Goal: Task Accomplishment & Management: Use online tool/utility

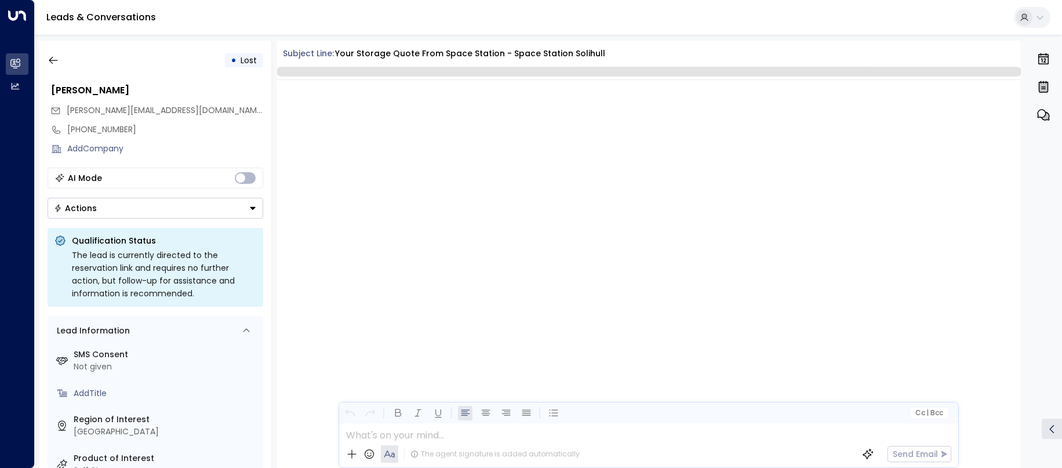
scroll to position [544, 0]
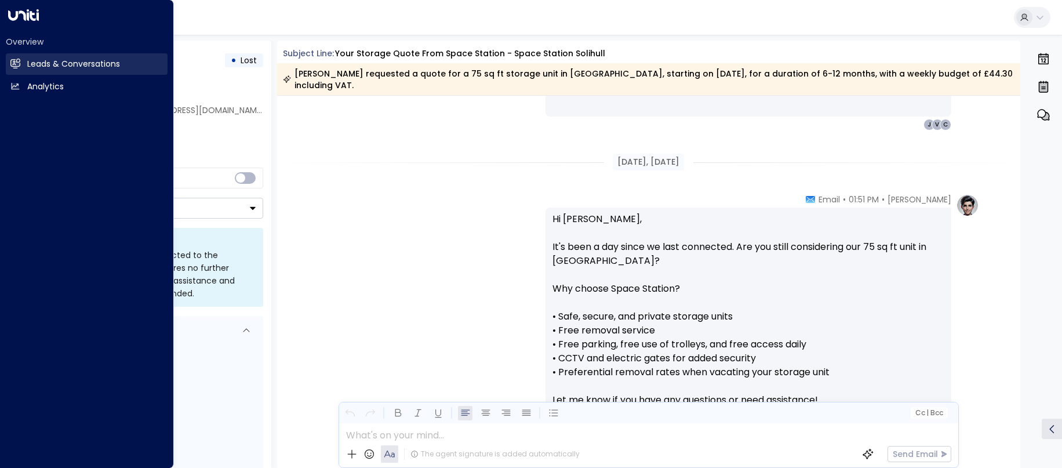
click at [30, 62] on h2 "Leads & Conversations" at bounding box center [73, 64] width 93 height 12
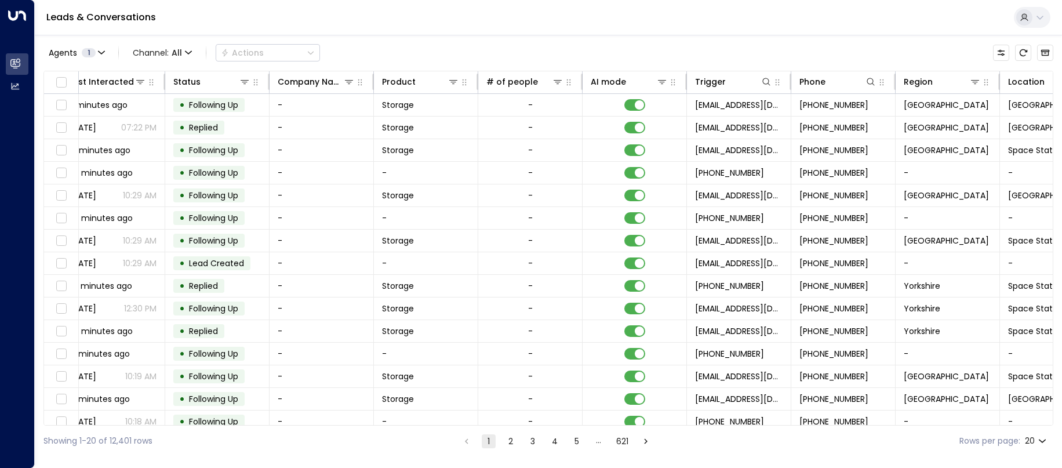
scroll to position [0, 283]
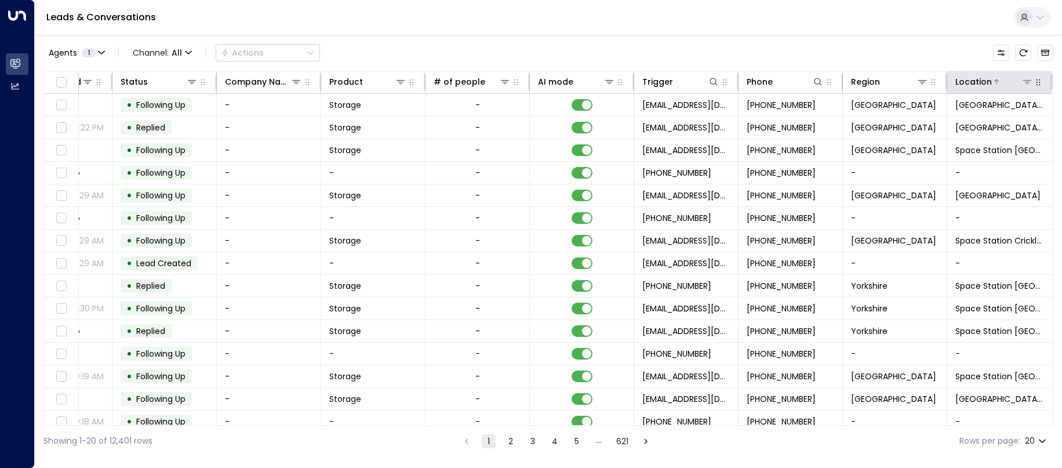
click at [1026, 84] on icon at bounding box center [1027, 81] width 9 height 9
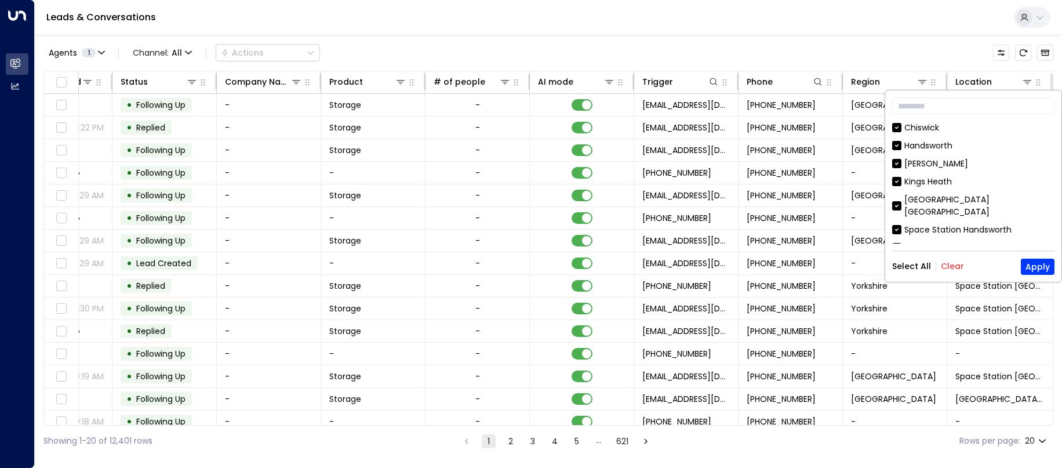
click at [954, 267] on button "Clear" at bounding box center [952, 266] width 23 height 9
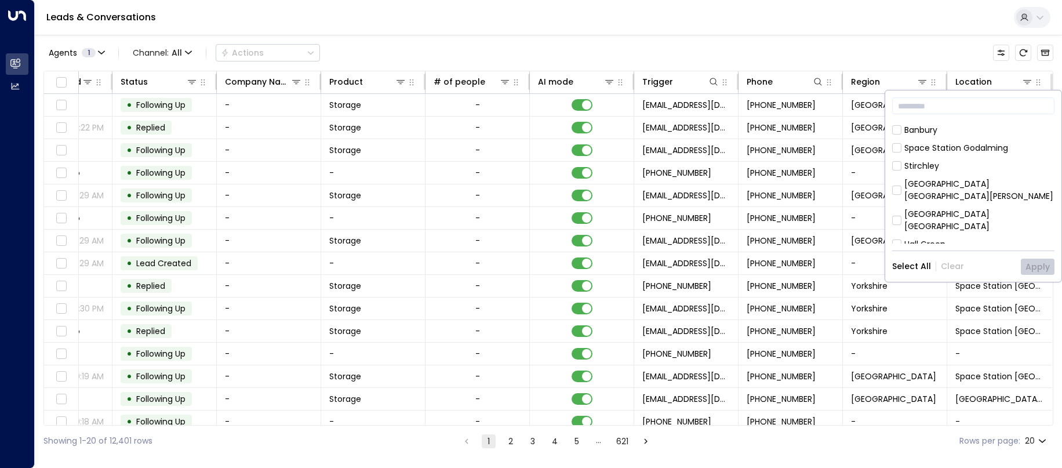
scroll to position [232, 0]
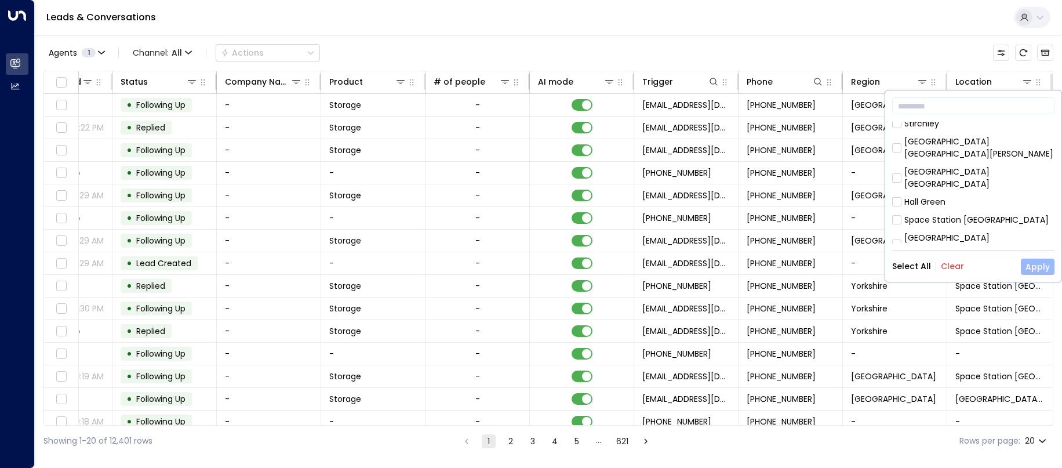
click at [1043, 270] on button "Apply" at bounding box center [1038, 267] width 34 height 16
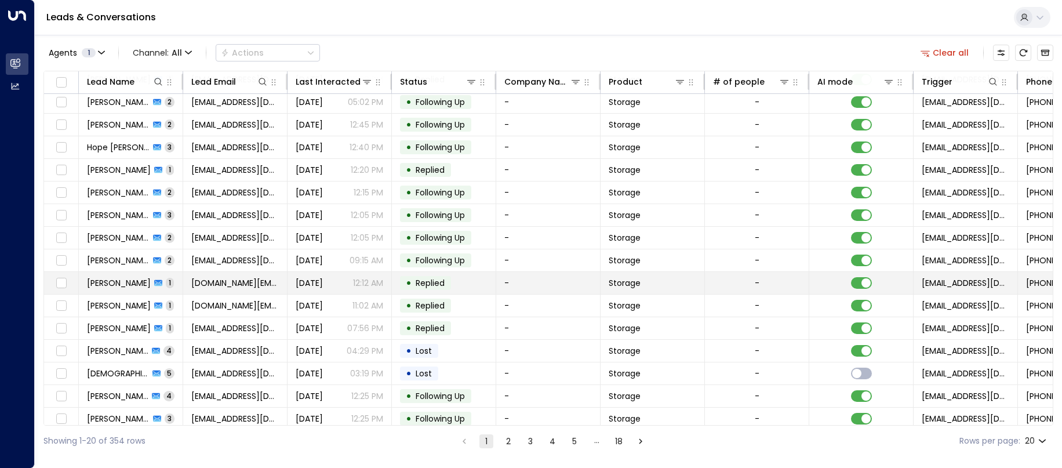
scroll to position [125, 0]
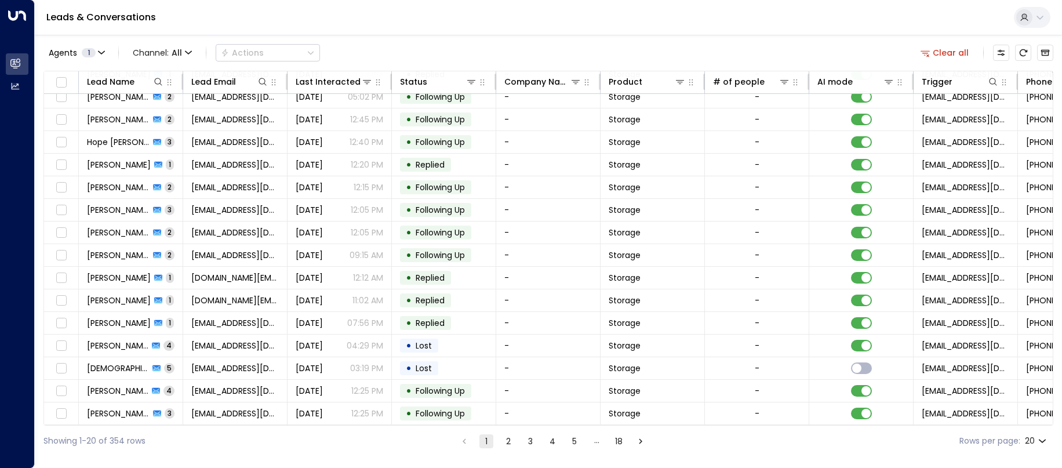
click at [509, 444] on button "2" at bounding box center [509, 441] width 14 height 14
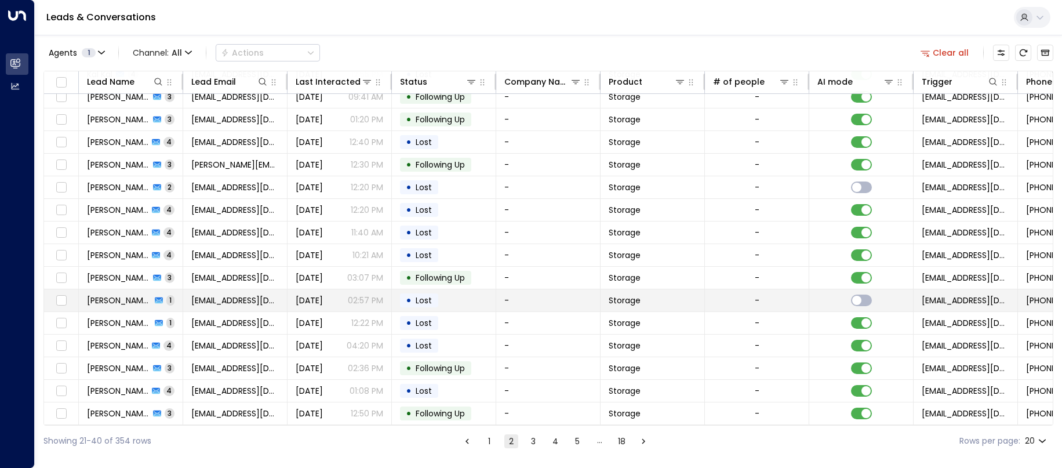
scroll to position [125, 0]
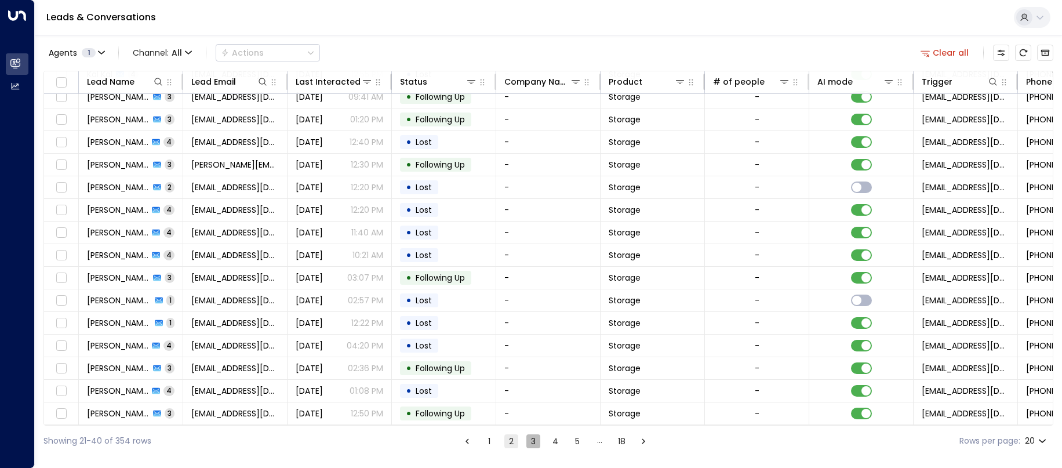
click at [535, 440] on button "3" at bounding box center [534, 441] width 14 height 14
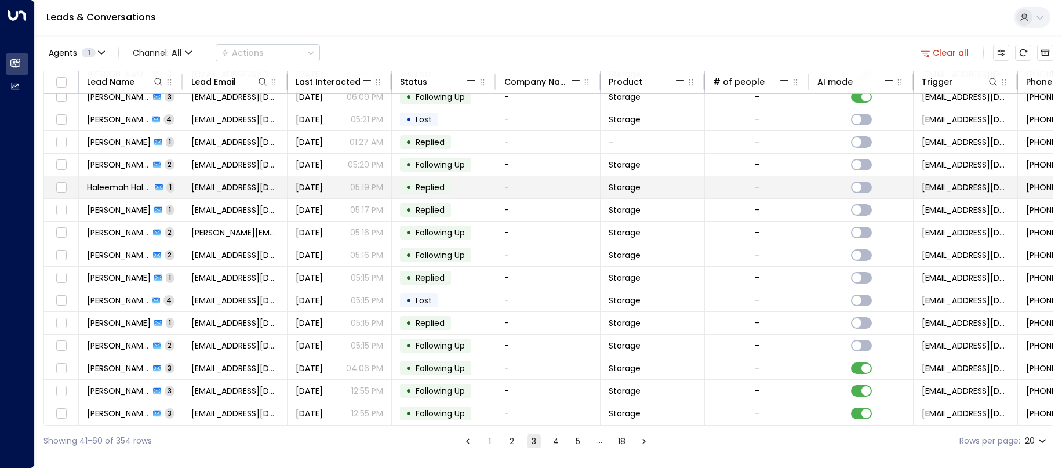
scroll to position [125, 0]
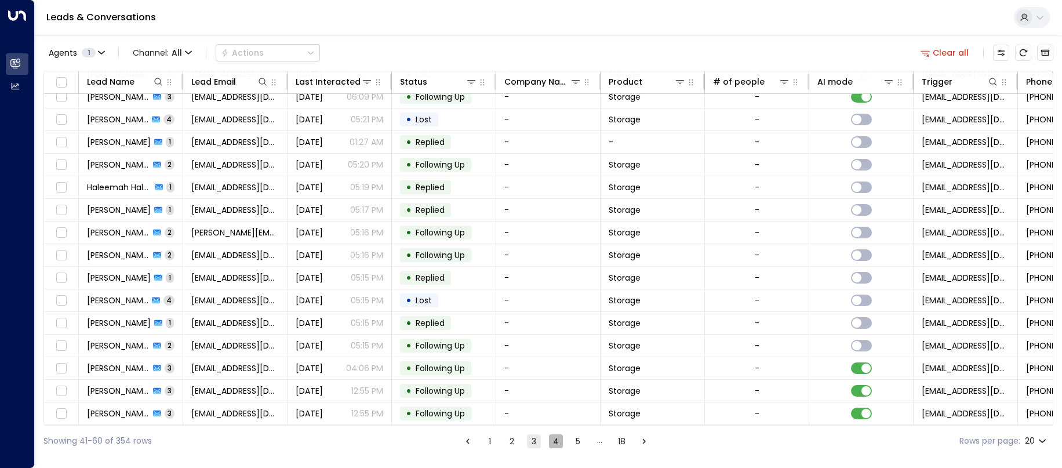
click at [553, 442] on button "4" at bounding box center [556, 441] width 14 height 14
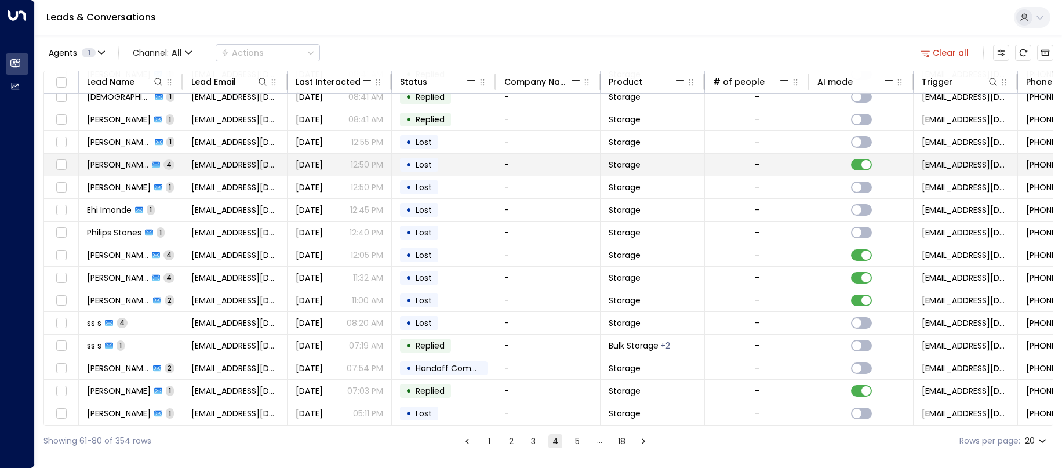
scroll to position [125, 0]
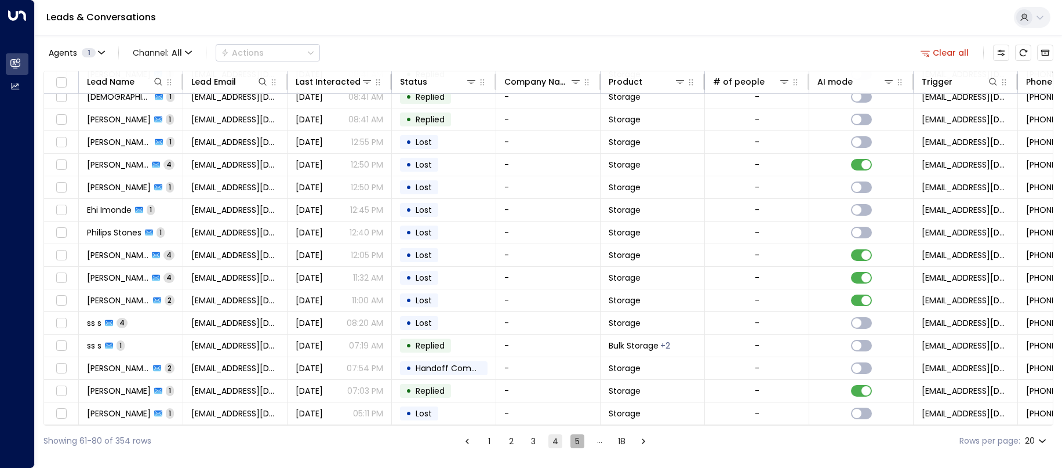
click at [578, 443] on button "5" at bounding box center [578, 441] width 14 height 14
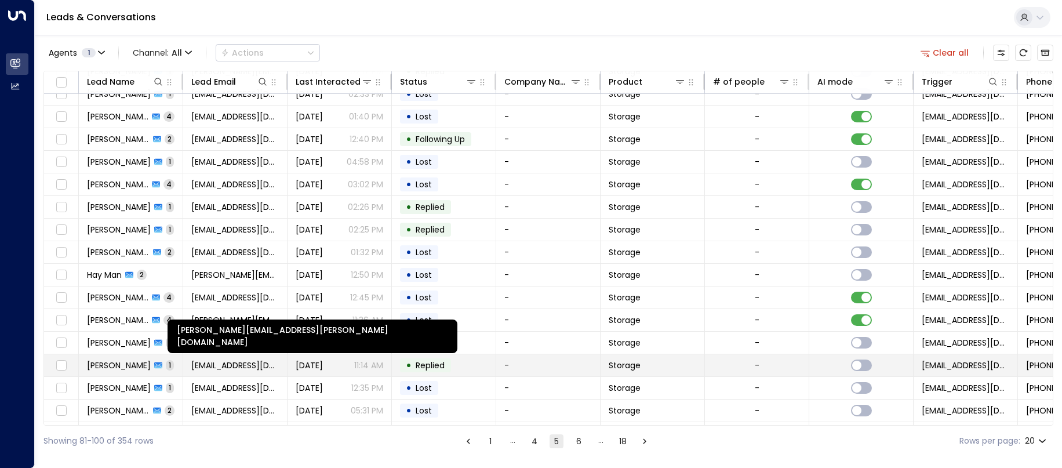
scroll to position [125, 0]
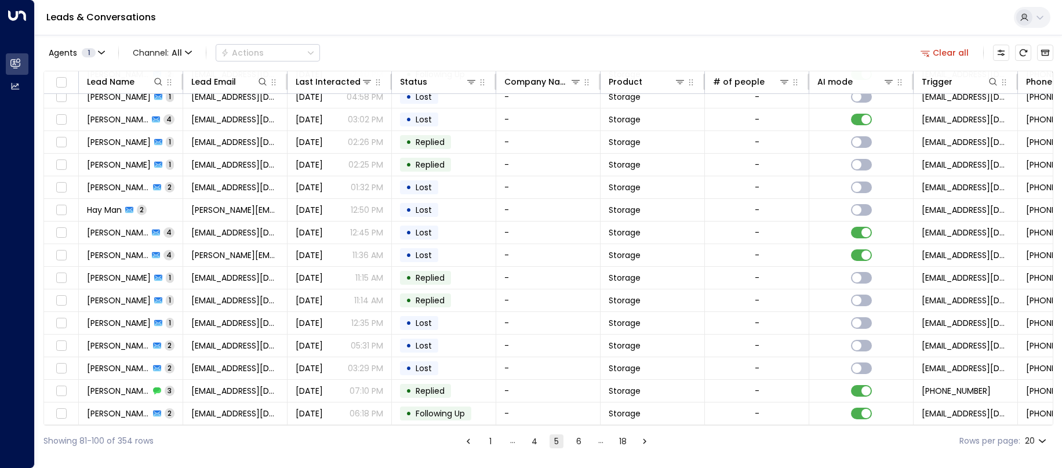
click at [491, 440] on button "1" at bounding box center [491, 441] width 14 height 14
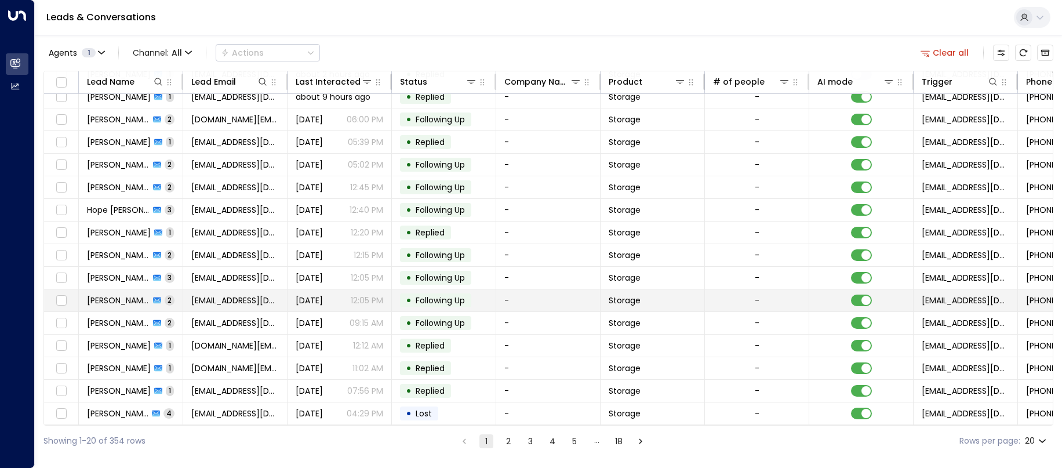
scroll to position [125, 0]
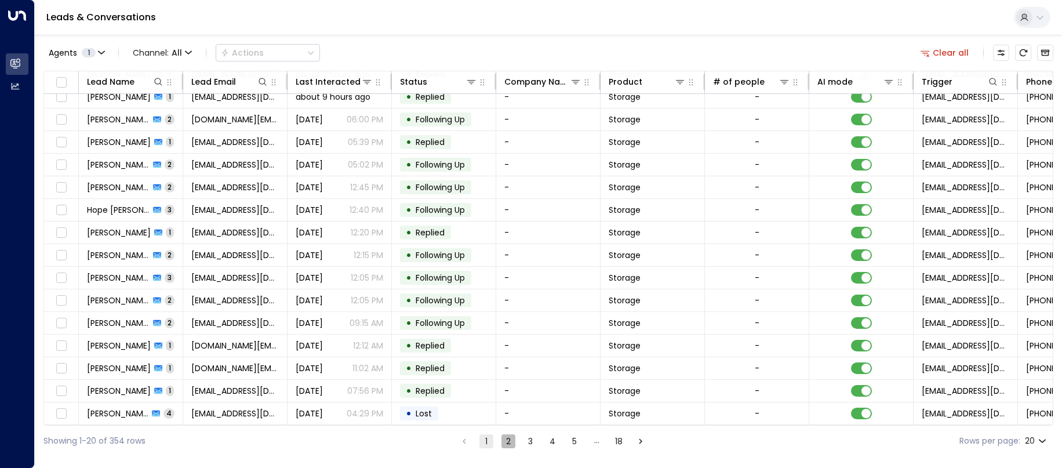
click at [512, 445] on button "2" at bounding box center [509, 441] width 14 height 14
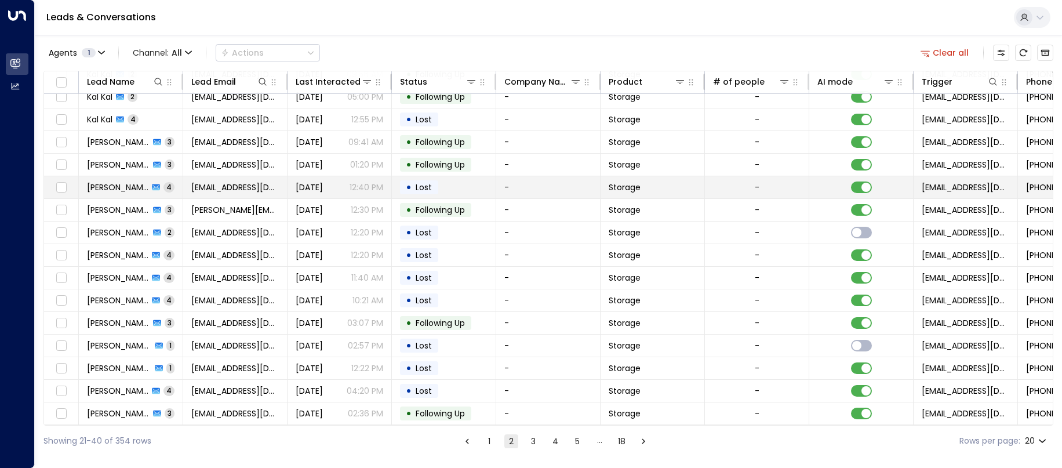
scroll to position [125, 0]
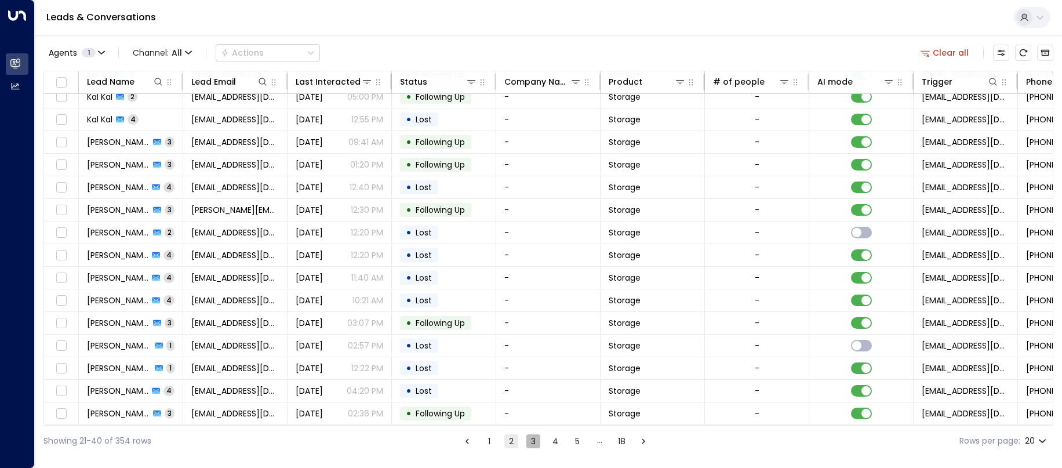
click at [534, 442] on button "3" at bounding box center [534, 441] width 14 height 14
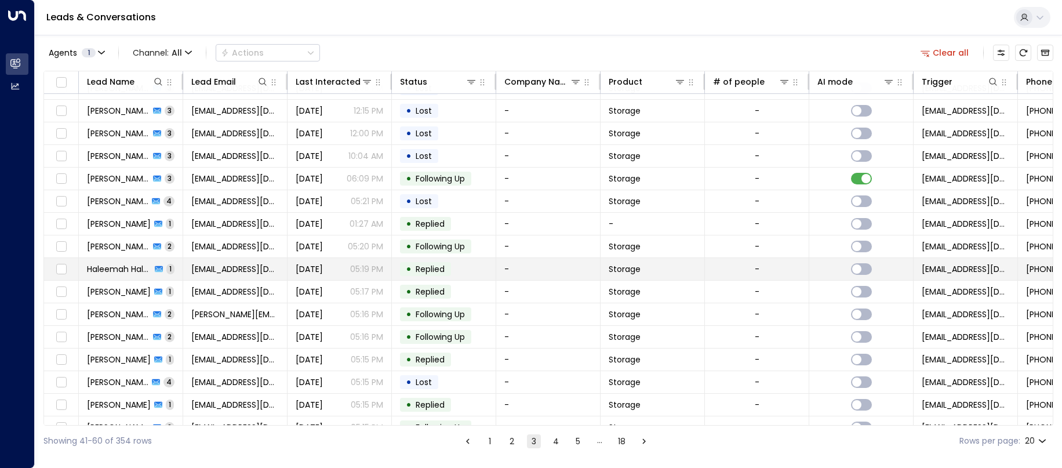
scroll to position [125, 0]
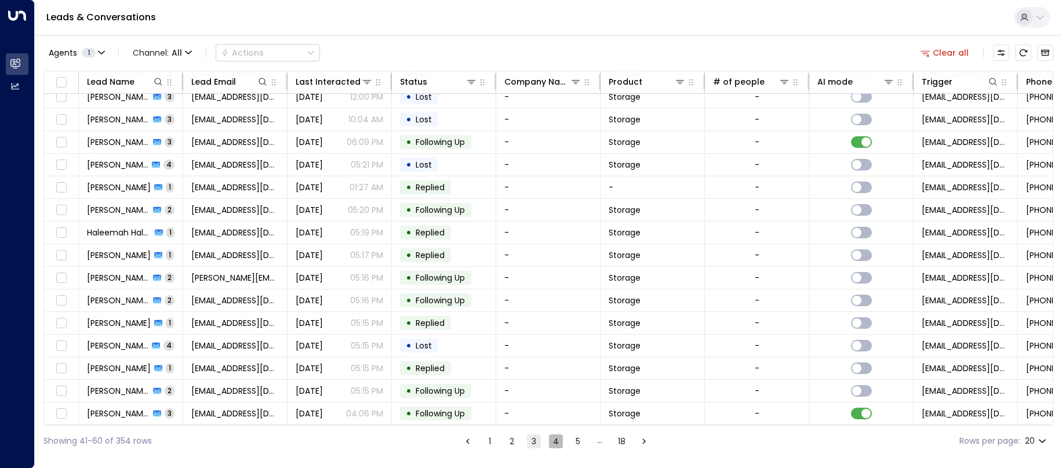
click at [556, 441] on button "4" at bounding box center [556, 441] width 14 height 14
